Goal: Navigation & Orientation: Go to known website

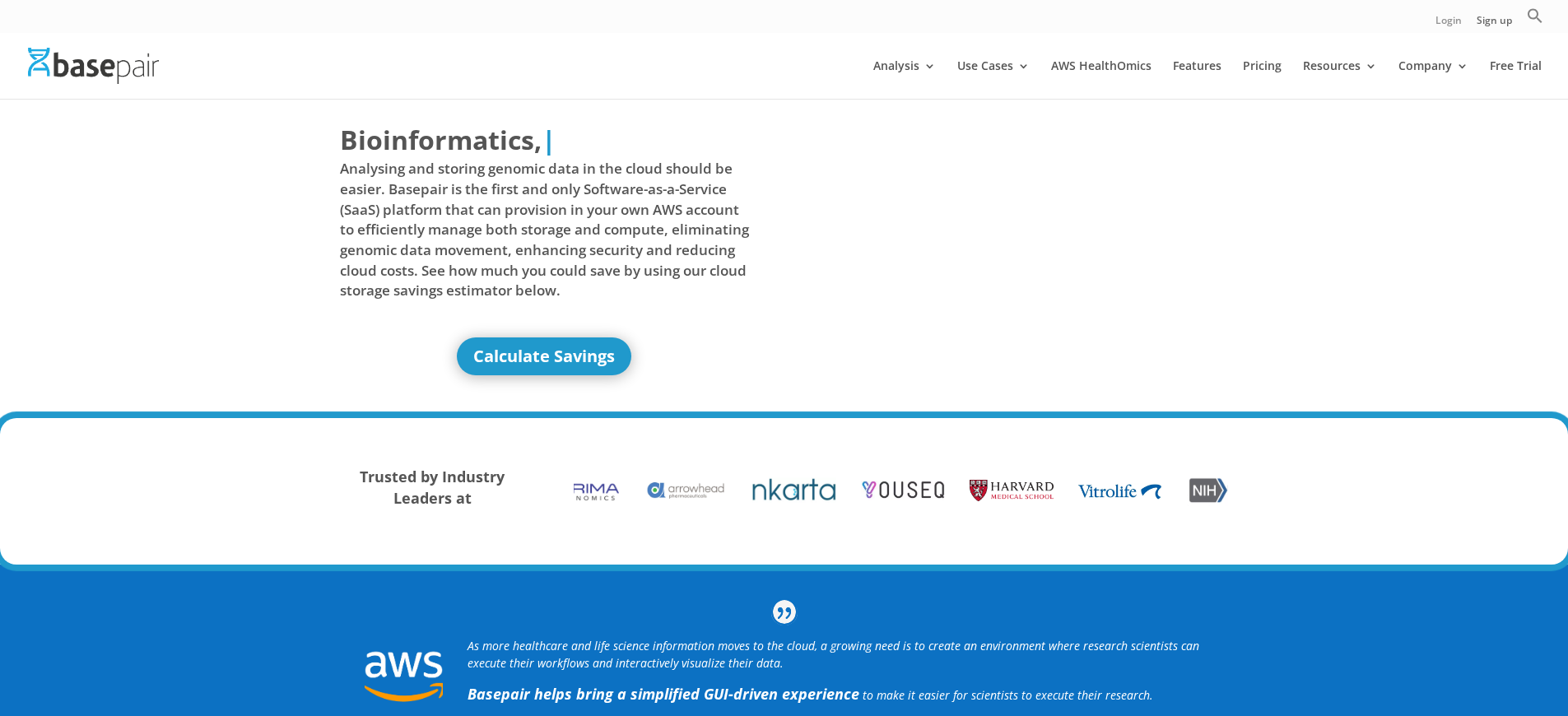
click at [1446, 24] on link "Login" at bounding box center [1448, 24] width 26 height 17
click at [1493, 24] on link "Sign up" at bounding box center [1494, 24] width 36 height 17
